Goal: Check status

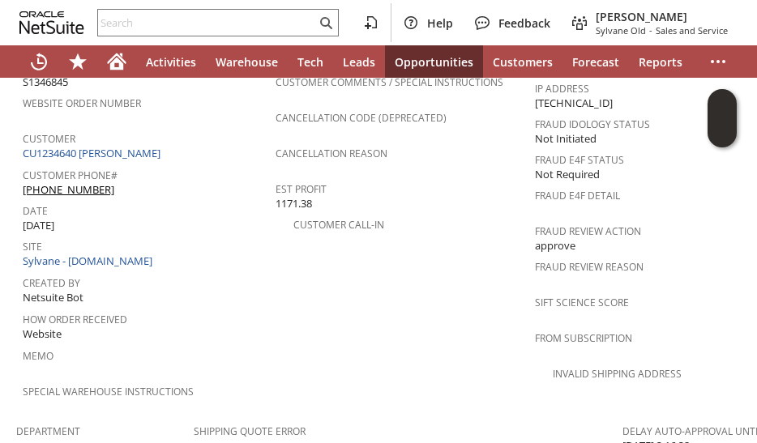
scroll to position [717, 0]
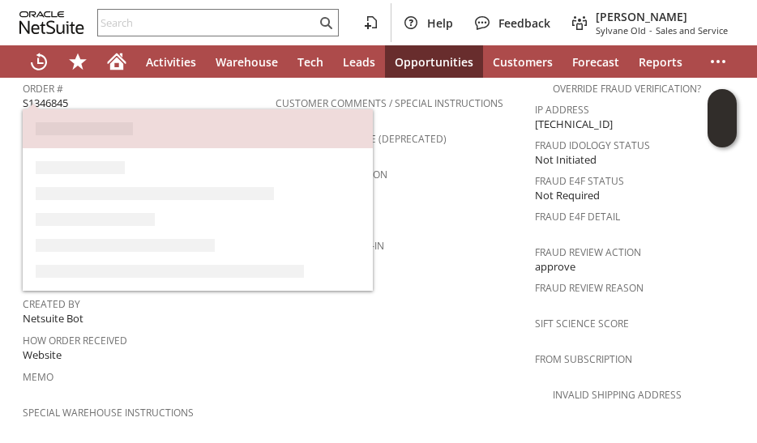
click at [126, 167] on link "CU1234640 [PERSON_NAME]" at bounding box center [94, 174] width 142 height 15
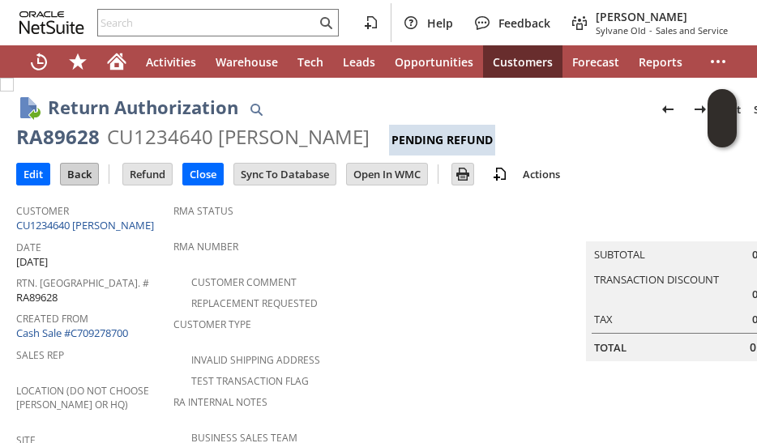
click at [80, 175] on input "Back" at bounding box center [79, 174] width 37 height 21
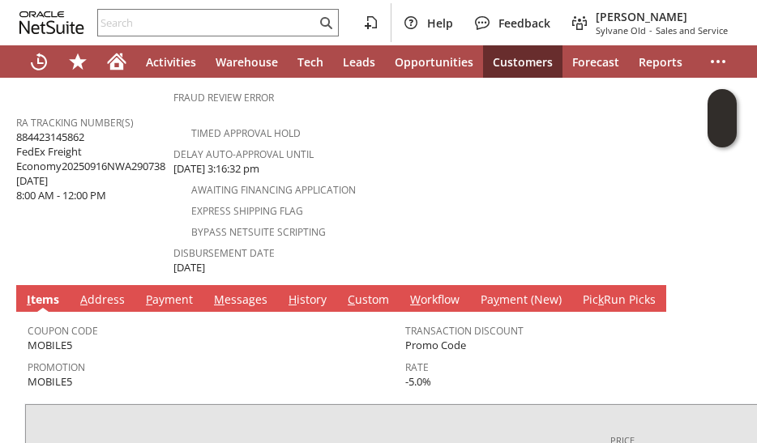
scroll to position [829, 0]
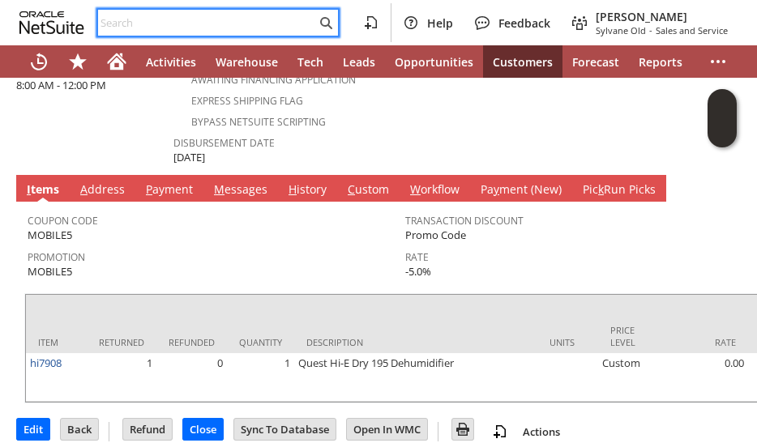
click at [135, 16] on input "text" at bounding box center [207, 22] width 218 height 19
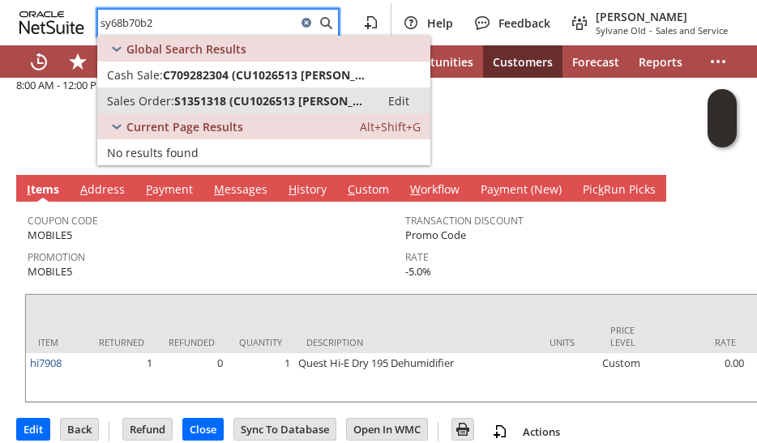
type input "sy68b70b2"
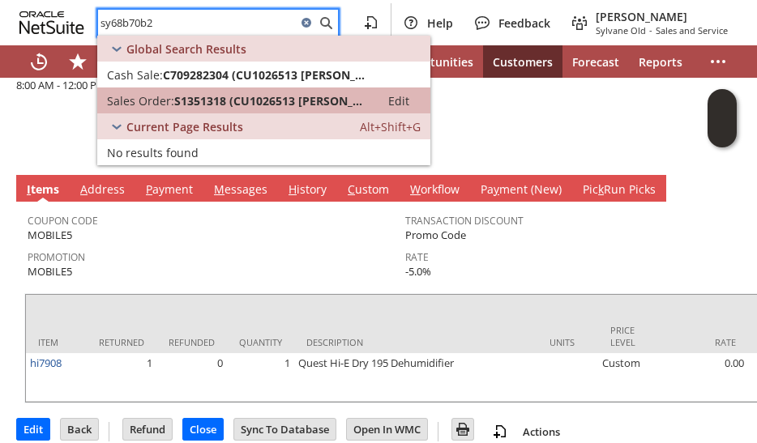
click at [147, 97] on span "Sales Order:" at bounding box center [140, 100] width 67 height 15
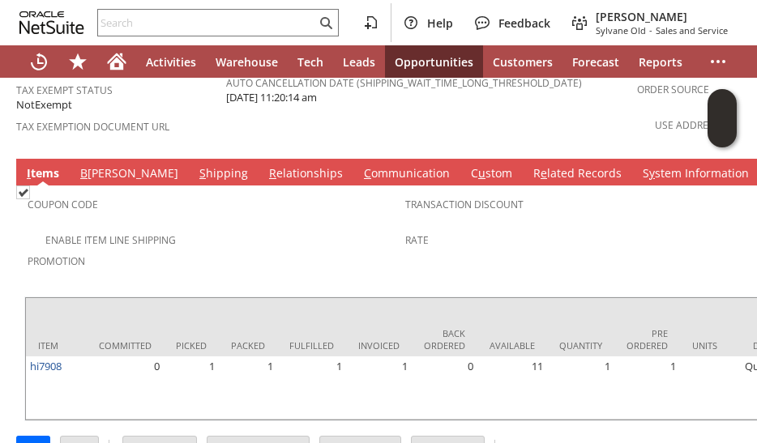
scroll to position [0, 665]
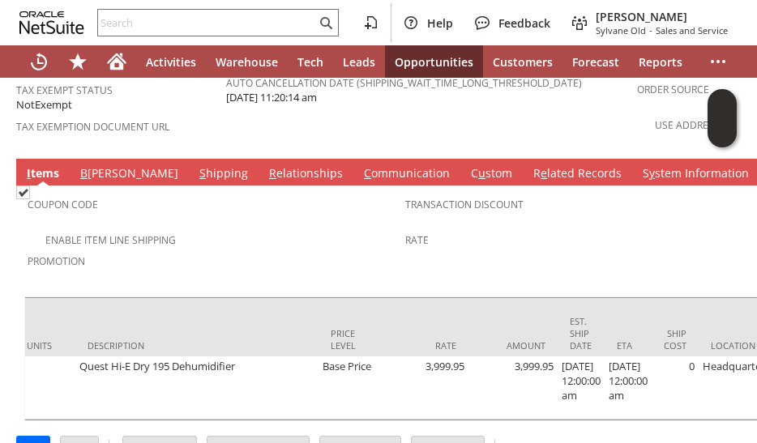
click at [70, 371] on div "Item Committed Picked Packed Fulfilled Invoiced Back Ordered Available Quantity…" at bounding box center [405, 359] width 762 height 125
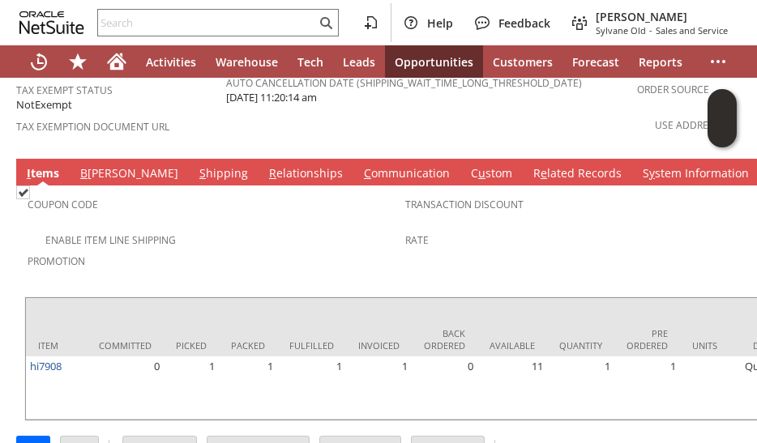
click at [195, 165] on link "S hipping" at bounding box center [223, 174] width 57 height 18
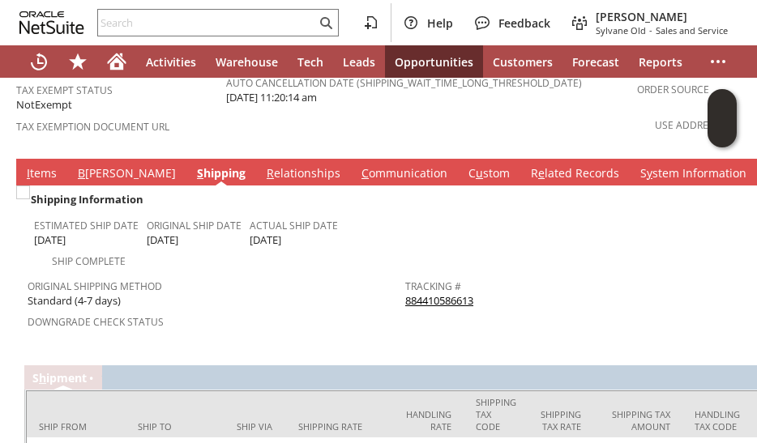
click at [219, 310] on div "Downgrade Check Status" at bounding box center [213, 327] width 370 height 34
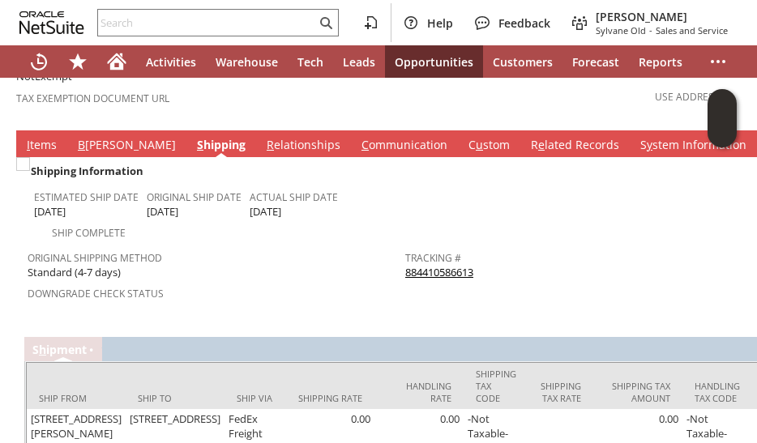
scroll to position [1287, 0]
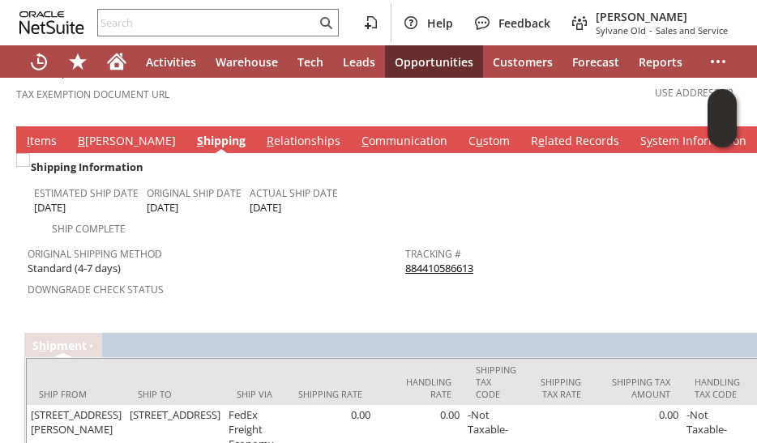
click at [420, 261] on link "884410586613" at bounding box center [439, 268] width 68 height 15
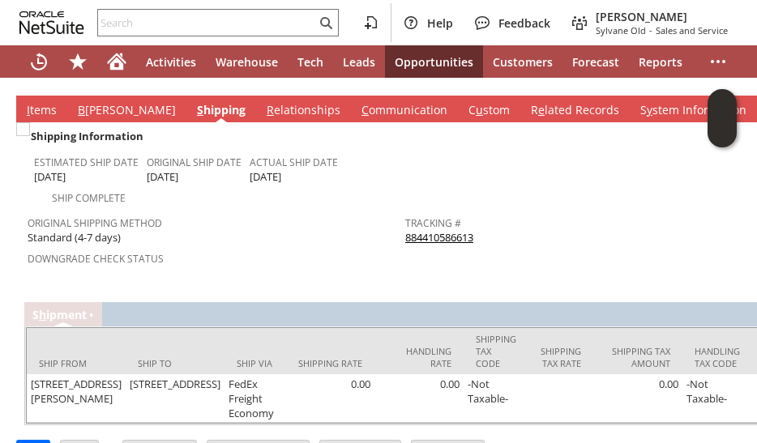
click at [228, 250] on div "Shipping Information Estimated Ship Date 9/22/2025 Original Ship Date 9/22/2025…" at bounding box center [405, 273] width 762 height 303
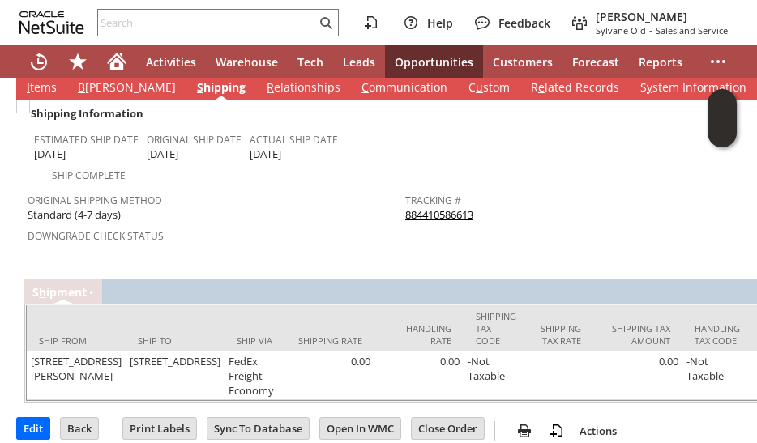
scroll to position [1352, 0]
